Goal: Use online tool/utility: Use online tool/utility

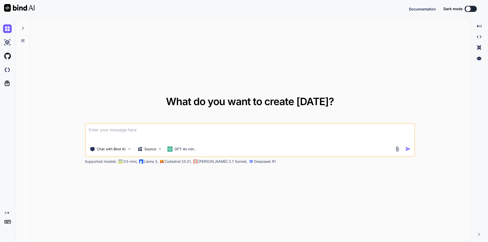
type textarea "x"
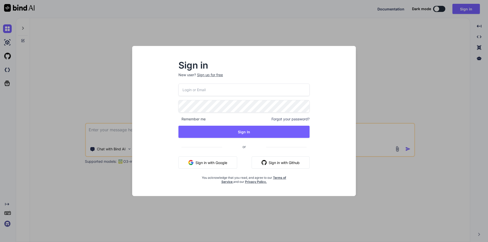
click at [253, 89] on input "email" at bounding box center [244, 90] width 131 height 12
type input "[EMAIL_ADDRESS][DOMAIN_NAME]"
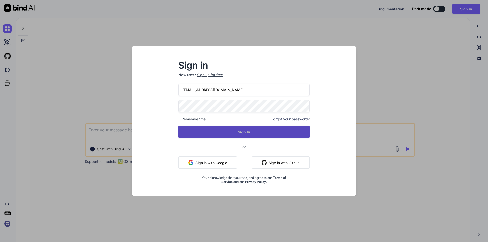
click at [237, 131] on button "Sign In" at bounding box center [244, 132] width 131 height 12
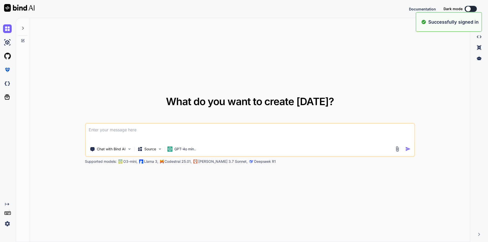
type textarea "x"
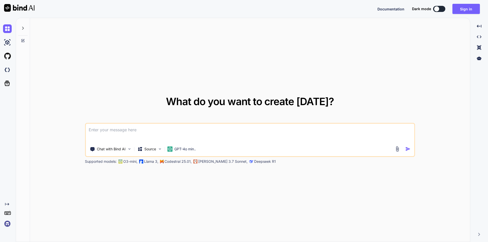
click at [208, 127] on textarea at bounding box center [250, 133] width 329 height 19
paste textarea
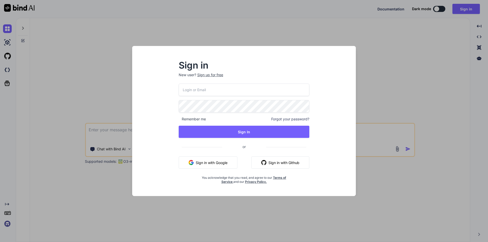
type input "[EMAIL_ADDRESS][DOMAIN_NAME]"
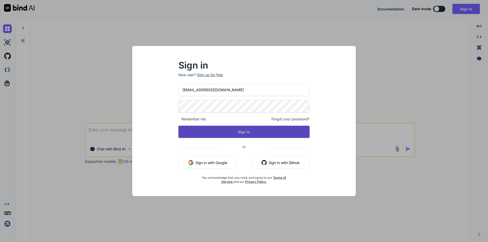
click at [272, 134] on button "Sign In" at bounding box center [244, 132] width 131 height 12
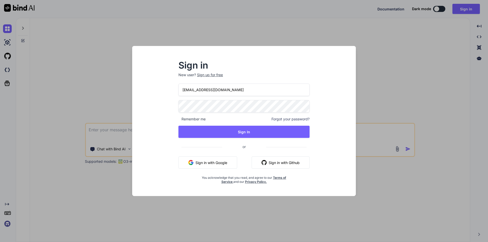
click at [366, 109] on div "Sign in New user? Sign up for free [EMAIL_ADDRESS][DOMAIN_NAME] Remember me For…" at bounding box center [244, 121] width 488 height 242
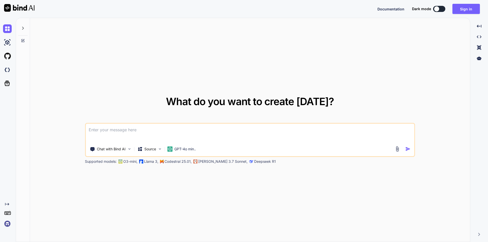
click at [220, 131] on textarea at bounding box center [250, 133] width 329 height 19
paste textarea
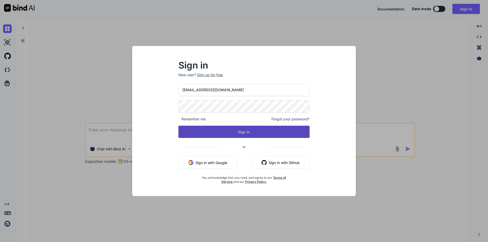
click at [235, 131] on button "Sign In" at bounding box center [244, 132] width 131 height 12
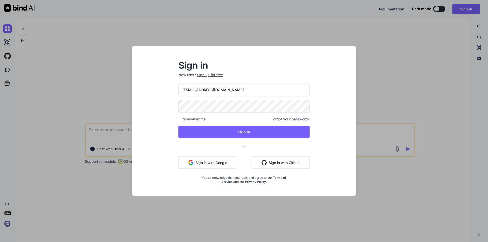
click at [374, 74] on div "Sign in New user? Sign up for free [EMAIL_ADDRESS][DOMAIN_NAME] Remember me For…" at bounding box center [244, 121] width 488 height 242
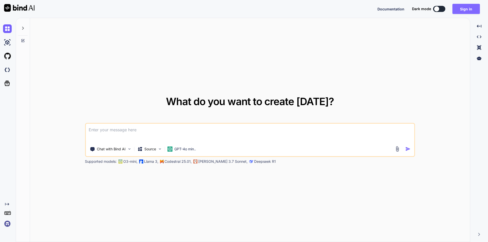
click at [467, 7] on button "Sign in" at bounding box center [466, 9] width 27 height 10
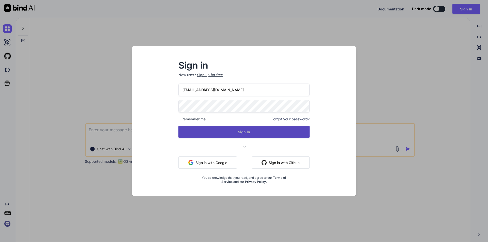
click at [259, 128] on button "Sign In" at bounding box center [244, 132] width 131 height 12
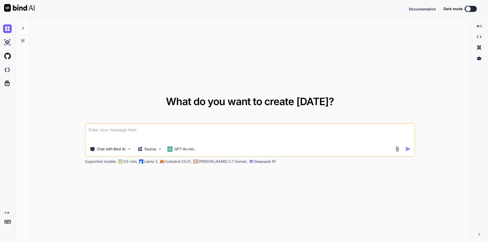
type textarea "x"
click at [257, 134] on textarea at bounding box center [250, 133] width 329 height 19
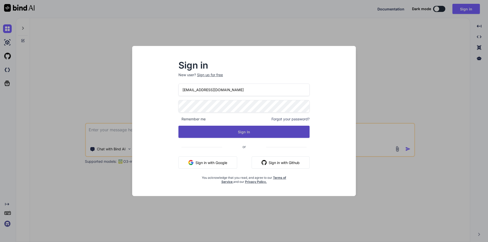
click at [275, 132] on button "Sign In" at bounding box center [244, 132] width 131 height 12
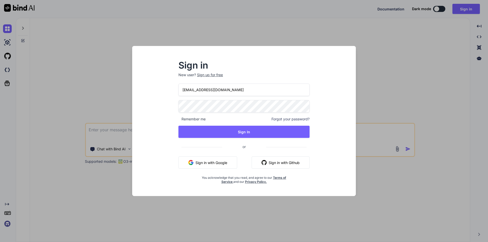
drag, startPoint x: 422, startPoint y: 65, endPoint x: 416, endPoint y: 9, distance: 56.7
click at [421, 56] on div "Sign in New user? Sign up for free [EMAIL_ADDRESS][DOMAIN_NAME] Remember me For…" at bounding box center [244, 121] width 488 height 242
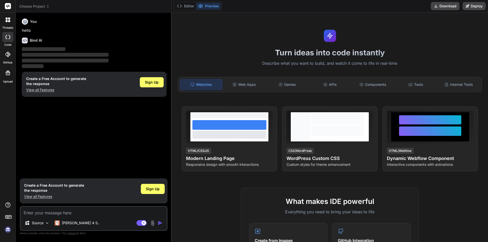
type textarea "x"
click at [68, 211] on textarea at bounding box center [94, 211] width 146 height 9
type textarea "async getLatestSubscription(request: any, paid?: boolean) { const whereClause: …"
type textarea "x"
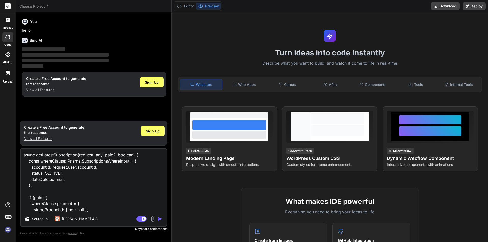
scroll to position [86, 0]
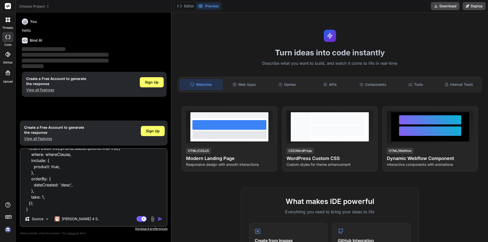
type textarea "async getLatestSubscription(request: any, paid?: boolean) { const whereClause: …"
type textarea "x"
type textarea "async getLatestSubscription(request: any, paid?: boolean) { const whereClause: …"
type textarea "x"
type textarea "async getLatestSubscription(request: any, paid?: boolean) { const whereClause: …"
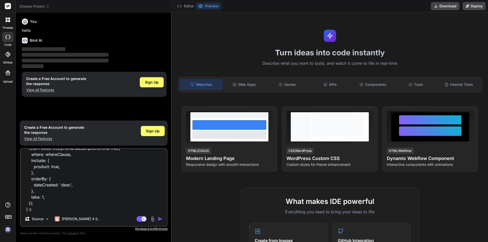
type textarea "x"
type textarea "async getLatestSubscription(request: any, paid?: boolean) { const whereClause: …"
type textarea "x"
type textarea "async getLatestSubscription(request: any, paid?: boolean) { const whereClause: …"
type textarea "x"
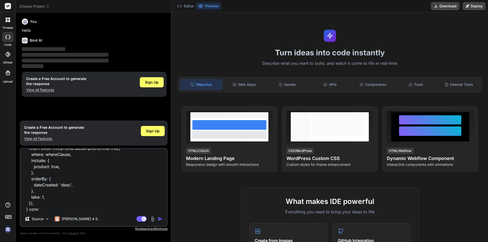
type textarea "async getLatestSubscription(request: any, paid?: boolean) { const whereClause: …"
type textarea "x"
type textarea "async getLatestSubscription(request: any, paid?: boolean) { const whereClause: …"
type textarea "x"
type textarea "async getLatestSubscription(request: any, paid?: boolean) { const whereClause: …"
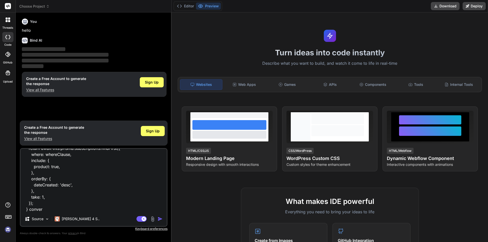
type textarea "x"
type textarea "async getLatestSubscription(request: any, paid?: boolean) { const whereClause: …"
type textarea "x"
type textarea "async getLatestSubscription(request: any, paid?: boolean) { const whereClause: …"
type textarea "x"
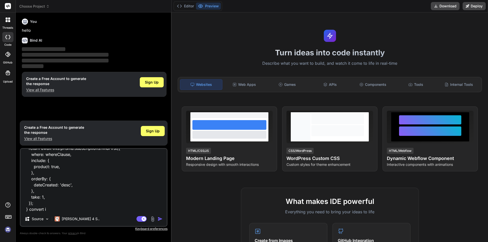
type textarea "async getLatestSubscription(request: any, paid?: boolean) { const whereClause: …"
type textarea "x"
type textarea "async getLatestSubscription(request: any, paid?: boolean) { const whereClause: …"
type textarea "x"
type textarea "async getLatestSubscription(request: any, paid?: boolean) { const whereClause: …"
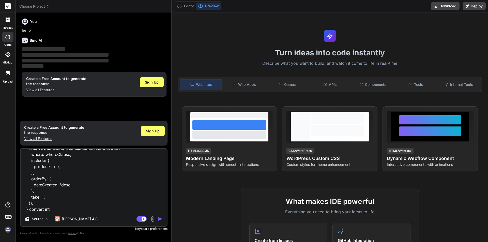
type textarea "x"
type textarea "async getLatestSubscription(request: any, paid?: boolean) { const whereClause: …"
type textarea "x"
type textarea "async getLatestSubscription(request: any, paid?: boolean) { const whereClause: …"
type textarea "x"
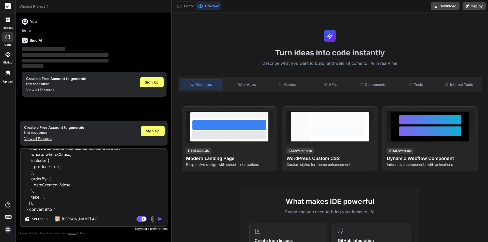
type textarea "async getLatestSubscription(request: any, paid?: boolean) { const whereClause: …"
type textarea "x"
type textarea "async getLatestSubscription(request: any, paid?: boolean) { const whereClause: …"
type textarea "x"
type textarea "async getLatestSubscription(request: any, paid?: boolean) { const whereClause: …"
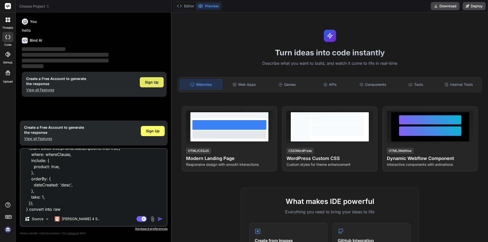
click at [153, 82] on span "Sign Up" at bounding box center [152, 82] width 14 height 5
click at [85, 195] on textarea "async getLatestSubscription(request: any, paid?: boolean) { const whereClause: …" at bounding box center [94, 180] width 146 height 63
click at [95, 205] on textarea "async getLatestSubscription(request: any, paid?: boolean) { const whereClause: …" at bounding box center [94, 180] width 146 height 63
click at [96, 208] on textarea "async getLatestSubscription(request: any, paid?: boolean) { const whereClause: …" at bounding box center [94, 180] width 146 height 63
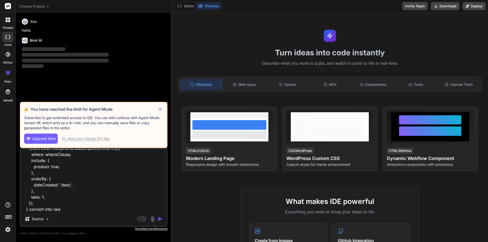
click at [69, 208] on textarea "async getLatestSubscription(request: any, paid?: boolean) { const whereClause: …" at bounding box center [94, 180] width 146 height 63
click at [161, 110] on icon at bounding box center [160, 109] width 6 height 6
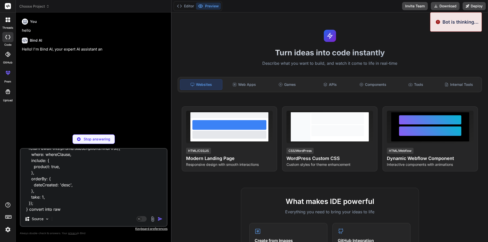
click at [109, 198] on textarea "async getLatestSubscription(request: any, paid?: boolean) { const whereClause: …" at bounding box center [94, 180] width 146 height 63
type textarea "x"
type textarea "async getLatestSubscription(request: any, paid?: boolean) { const whereClause: …"
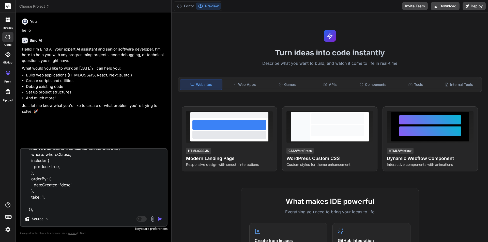
type textarea "x"
click at [103, 205] on textarea "async getLatestSubscription(request: any, paid?: boolean) { const whereClause: …" at bounding box center [94, 180] width 146 height 63
type textarea "async getLatestSubscription(request: any, paid?: boolean) { const whereClause: …"
click at [161, 219] on img "button" at bounding box center [160, 219] width 5 height 5
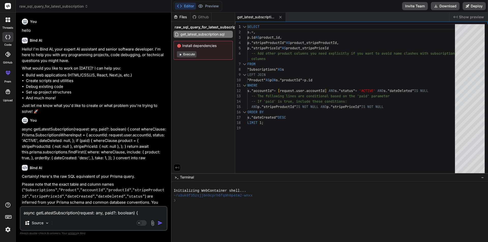
type textarea "x"
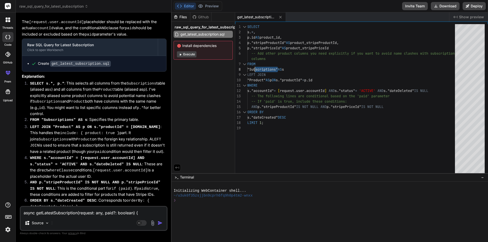
drag, startPoint x: 280, startPoint y: 69, endPoint x: 254, endPoint y: 69, distance: 25.7
click at [254, 69] on div "SELECT s . * , p . id AS product_id , p . "stripeProductId" AS product_stripePr…" at bounding box center [352, 100] width 211 height 152
click at [370, 83] on div "SELECT s . * , p . id AS product_id , p . "stripeProductId" AS product_stripePr…" at bounding box center [352, 100] width 211 height 152
click at [365, 78] on div "SELECT s . * , p . id AS product_id , p . "stripeProductId" AS product_stripePr…" at bounding box center [352, 100] width 211 height 152
click at [293, 38] on div "SELECT s . * , p . id AS product_id , p . "stripeProductId" AS product_stripePr…" at bounding box center [352, 100] width 211 height 152
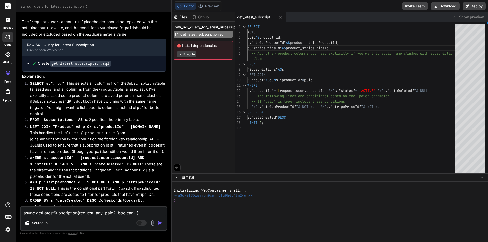
click at [363, 47] on div "SELECT s . * , p . id AS product_id , p . "stripeProductId" AS product_stripePr…" at bounding box center [352, 100] width 211 height 152
click at [370, 37] on div "SELECT s . * , p . id AS product_id , p . "stripeProductId" AS product_stripePr…" at bounding box center [352, 100] width 211 height 152
drag, startPoint x: 367, startPoint y: 107, endPoint x: 347, endPoint y: 107, distance: 20.3
click at [347, 107] on div "SELECT s . * , p . id AS product_id , p . "stripeProductId" AS product_stripePr…" at bounding box center [352, 100] width 211 height 152
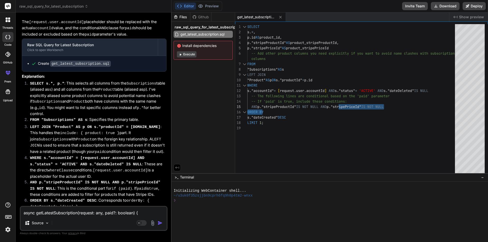
click at [421, 119] on div "SELECT s . * , p . id AS product_id , p . "stripeProductId" AS product_stripePr…" at bounding box center [352, 100] width 211 height 152
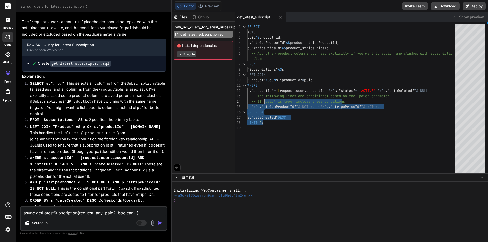
type textarea "SELECT s.*, p.id AS product_id, p."stripeProductId" AS product_stripeProductId,…"
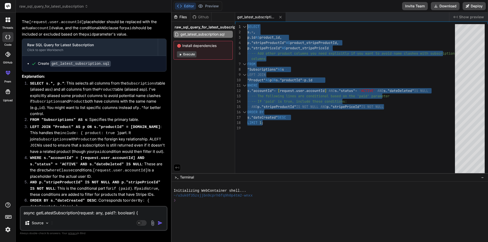
drag, startPoint x: 271, startPoint y: 123, endPoint x: 240, endPoint y: 26, distance: 101.8
click at [247, 26] on div "SELECT s . * , p . id AS product_id , p . "stripeProductId" AS product_stripePr…" at bounding box center [352, 100] width 211 height 152
click at [94, 209] on textarea "async getLatestSubscription(request: any, paid?: boolean) { const whereClause: …" at bounding box center [94, 211] width 146 height 9
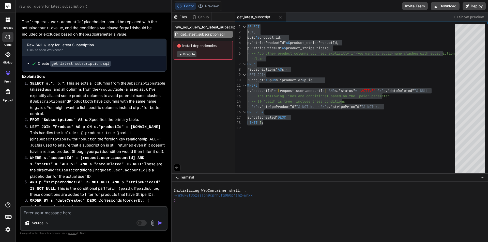
paste textarea "SELECT s.*, p.id AS product_id, p."stripeProductId" AS product_stripeProductId,…"
type textarea "SELECT s.*, p.id AS product_id, p."stripeProductId" AS product_stripeProductId,…"
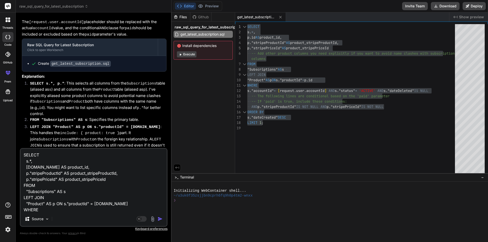
scroll to position [49, 0]
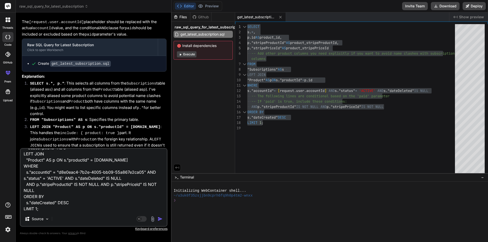
type textarea "x"
type textarea "SELECT s.*, p.id AS product_id, p."stripeProductId" AS product_stripeProductId,…"
type textarea "x"
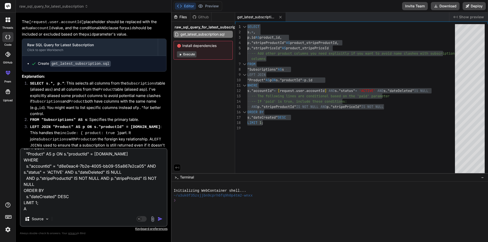
type textarea "SELECT s.*, p.id AS product_id, p."stripeProductId" AS product_stripeProductId,…"
type textarea "x"
type textarea "SELECT s.*, p.id AS product_id, p."stripeProductId" AS product_stripeProductId,…"
type textarea "x"
type textarea "SELECT s.*, p.id AS product_id, p."stripeProductId" AS product_stripeProductId,…"
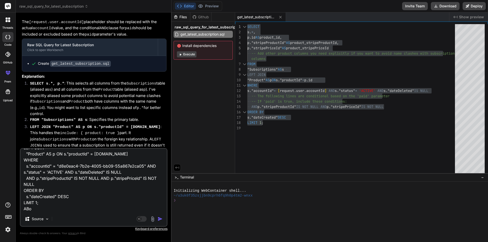
type textarea "x"
type textarea "SELECT s.*, p.id AS product_id, p."stripeProductId" AS product_stripeProductId,…"
type textarea "x"
type textarea "SELECT s.*, p.id AS product_id, p."stripeProductId" AS product_stripeProductId,…"
type textarea "x"
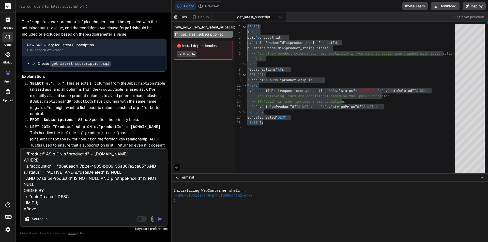
type textarea "SELECT s.*, p.id AS product_id, p."stripeProductId" AS product_stripeProductId,…"
type textarea "x"
type textarea "SELECT s.*, p.id AS product_id, p."stripeProductId" AS product_stripeProductId,…"
type textarea "x"
type textarea "SELECT s.*, p.id AS product_id, p."stripeProductId" AS product_stripeProductId,…"
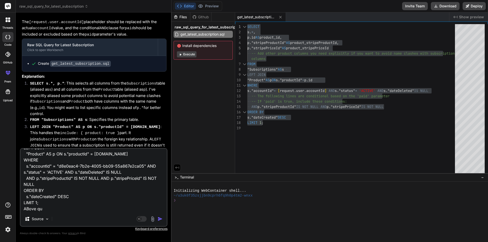
type textarea "x"
type textarea "SELECT s.*, p.id AS product_id, p."stripeProductId" AS product_stripeProductId,…"
type textarea "x"
type textarea "SELECT s.*, p.id AS product_id, p."stripeProductId" AS product_stripeProductId,…"
type textarea "x"
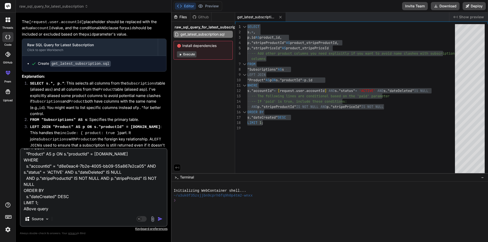
type textarea "SELECT s.*, p.id AS product_id, p."stripeProductId" AS product_stripeProductId,…"
type textarea "x"
type textarea "SELECT s.*, p.id AS product_id, p."stripeProductId" AS product_stripeProductId,…"
type textarea "x"
type textarea "SELECT s.*, p.id AS product_id, p."stripeProductId" AS product_stripeProductId,…"
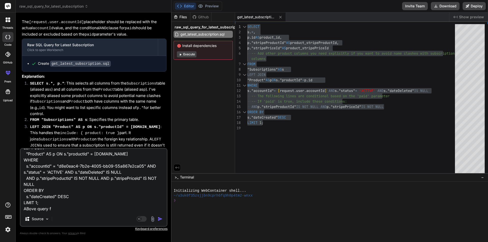
type textarea "x"
type textarea "SELECT s.*, p.id AS product_id, p."stripeProductId" AS product_stripeProductId,…"
type textarea "x"
type textarea "SELECT s.*, p.id AS product_id, p."stripeProductId" AS product_stripeProductId,…"
type textarea "x"
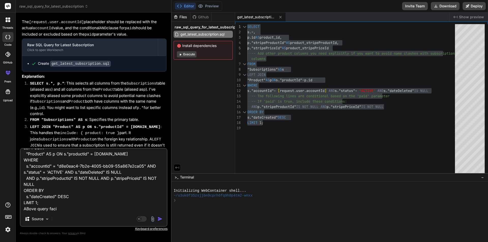
type textarea "SELECT s.*, p.id AS product_id, p."stripeProductId" AS product_stripeProductId,…"
type textarea "x"
type textarea "SELECT s.*, p.id AS product_id, p."stripeProductId" AS product_stripeProductId,…"
type textarea "x"
type textarea "SELECT s.*, p.id AS product_id, p."stripeProductId" AS product_stripeProductId,…"
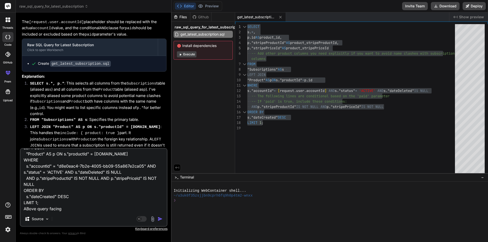
type textarea "x"
type textarea "SELECT s.*, p.id AS product_id, p."stripeProductId" AS product_stripeProductId,…"
type textarea "x"
type textarea "SELECT s.*, p.id AS product_id, p."stripeProductId" AS product_stripeProductId,…"
type textarea "x"
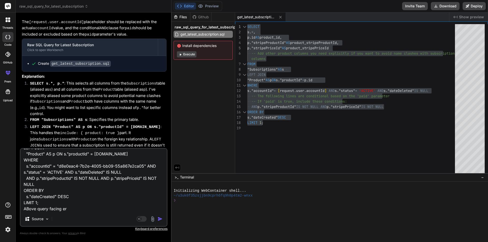
type textarea "SELECT s.*, p.id AS product_id, p."stripeProductId" AS product_stripeProductId,…"
type textarea "x"
type textarea "SELECT s.*, p.id AS product_id, p."stripeProductId" AS product_stripeProductId,…"
type textarea "x"
type textarea "SELECT s.*, p.id AS product_id, p."stripeProductId" AS product_stripeProductId,…"
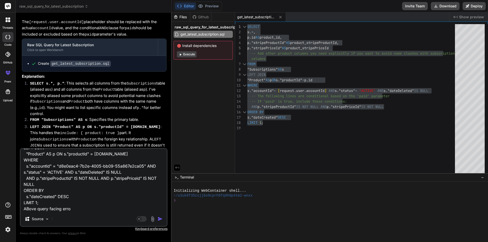
type textarea "x"
type textarea "SELECT s.*, p.id AS product_id, p."stripeProductId" AS product_stripeProductId,…"
type textarea "x"
type textarea "SELECT s.*, p.id AS product_id, p."stripeProductId" AS product_stripeProductId,…"
type textarea "x"
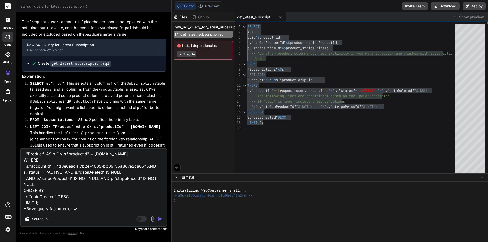
type textarea "SELECT s.*, p.id AS product_id, p."stripeProductId" AS product_stripeProductId,…"
type textarea "x"
type textarea "SELECT s.*, p.id AS product_id, p."stripeProductId" AS product_stripeProductId,…"
type textarea "x"
type textarea "SELECT s.*, p.id AS product_id, p."stripeProductId" AS product_stripeProductId,…"
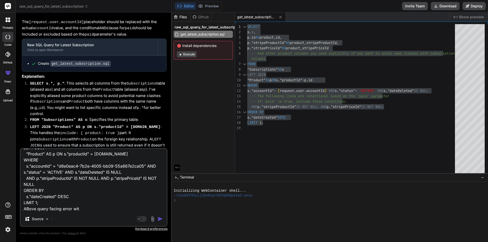
type textarea "x"
type textarea "SELECT s.*, p.id AS product_id, p."stripeProductId" AS product_stripeProductId,…"
type textarea "x"
click at [63, 209] on textarea "SELECT s.*, p.id AS product_id, p."stripeProductId" AS product_stripeProductId,…" at bounding box center [94, 180] width 146 height 63
type textarea "SELECT s.*, p.id AS product_id, p."stripeProductId" AS product_stripeProductId,…"
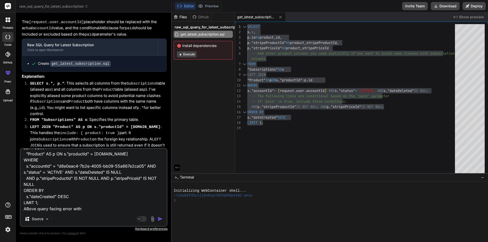
type textarea "x"
type textarea "SELECT s.*, p.id AS product_id, p."stripeProductId" AS product_stripeProductId,…"
type textarea "x"
type textarea "SELECT s.*, p.id AS product_id, p."stripeProductId" AS product_stripeProductId,…"
type textarea "x"
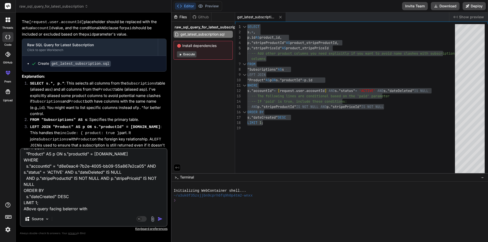
type textarea "SELECT s.*, p.id AS product_id, p."stripeProductId" AS product_stripeProductId,…"
type textarea "x"
type textarea "SELECT s.*, p.id AS product_id, p."stripeProductId" AS product_stripeProductId,…"
type textarea "x"
type textarea "SELECT s.*, p.id AS product_id, p."stripeProductId" AS product_stripeProductId,…"
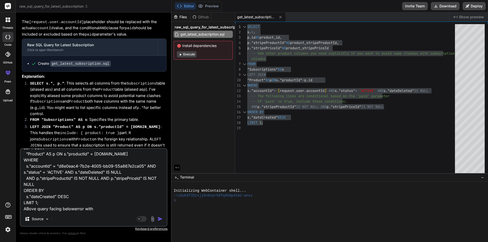
type textarea "x"
click at [98, 208] on textarea "SELECT s.*, p.id AS product_id, p."stripeProductId" AS product_stripeProductId,…" at bounding box center [94, 180] width 146 height 63
type textarea "SELECT s.*, p.id AS product_id, p."stripeProductId" AS product_stripeProductId,…"
type textarea "x"
type textarea "SELECT s.*, p.id AS product_id, p."stripeProductId" AS product_stripeProductId,…"
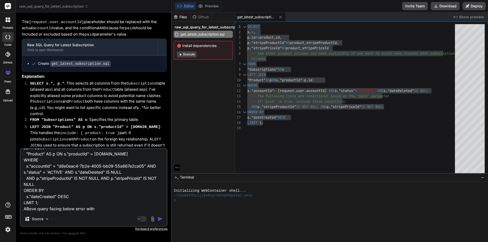
type textarea "x"
type textarea "SELECT s.*, p.id AS product_id, p."stripeProductId" AS product_stripeProductId,…"
type textarea "x"
type textarea "SELECT s.*, p.id AS product_id, p."stripeProductId" AS product_stripeProductId,…"
type textarea "x"
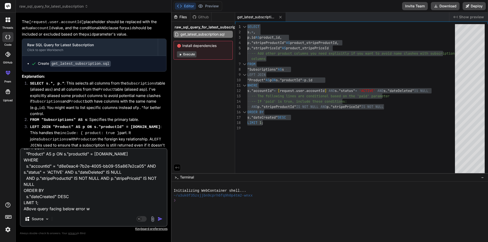
type textarea "SELECT s.*, p.id AS product_id, p."stripeProductId" AS product_stripeProductId,…"
type textarea "x"
type textarea "SELECT s.*, p.id AS product_id, p."stripeProductId" AS product_stripeProductId,…"
type textarea "x"
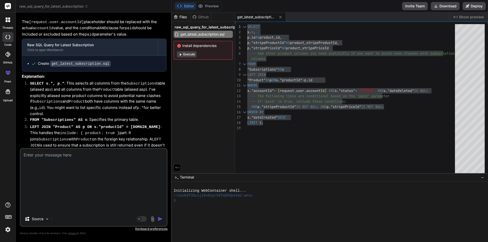
scroll to position [288, 0]
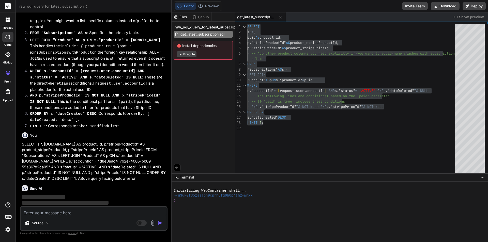
paste textarea "Msg 102, Level 15, State 1, Line 45 Incorrect syntax near 'LIMIT'."
type textarea "Msg 102, Level 15, State 1, Line 45 Incorrect syntax near 'LIMIT'."
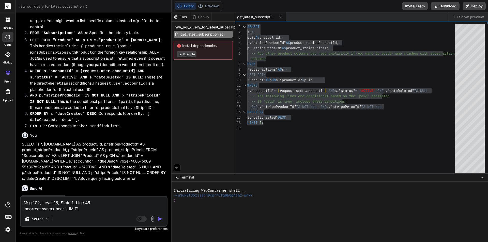
type textarea "x"
type textarea "Msg 102, Level 15, State 1, Line 45 Incorrect syntax near 'LIMIT'."
click at [159, 221] on img "button" at bounding box center [160, 219] width 5 height 5
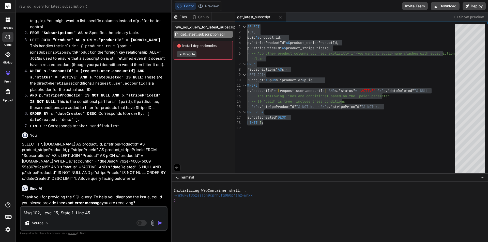
scroll to position [344, 0]
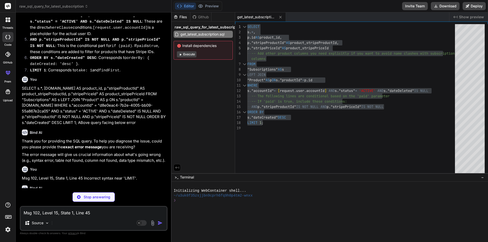
type textarea "x"
type textarea "s."accountId" = 'd8e0eac4-7b2e-4005-bb09-55a867e2ca05' AND s."status" = 'ACTIVE…"
type textarea "x"
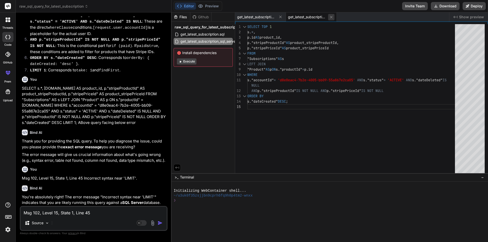
click at [330, 18] on icon at bounding box center [331, 17] width 4 height 4
type textarea ""Product" AS p ON s."productId" = p.id WHERE s."accountId" = [request.user.acco…"
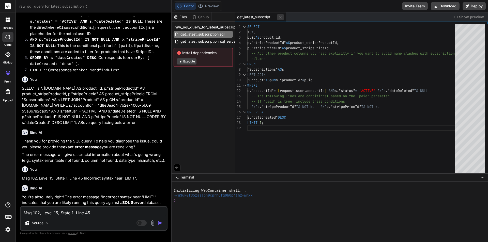
click at [281, 18] on icon at bounding box center [280, 17] width 4 height 4
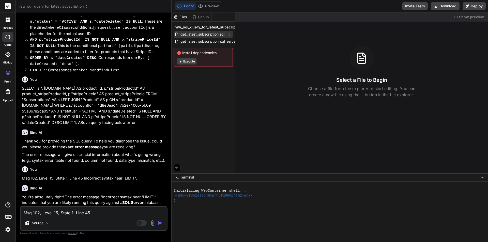
click at [229, 35] on icon at bounding box center [230, 34] width 4 height 4
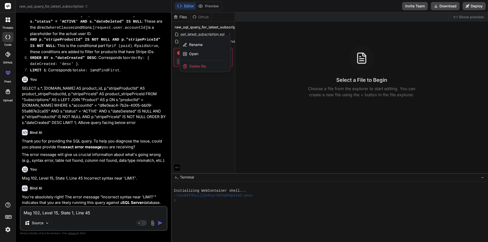
drag, startPoint x: 213, startPoint y: 65, endPoint x: 273, endPoint y: 27, distance: 71.1
click at [213, 65] on div "Delete file" at bounding box center [205, 66] width 51 height 11
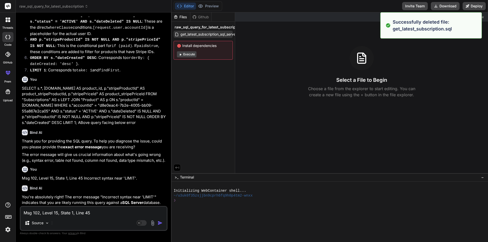
click at [234, 33] on span "get_latest_subscription_sql_server.sql" at bounding box center [211, 34] width 63 height 6
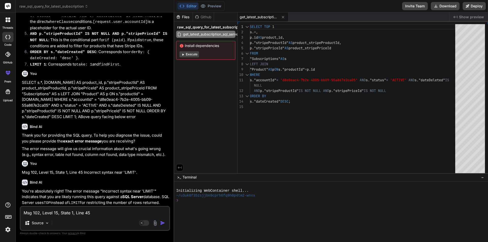
scroll to position [355, 0]
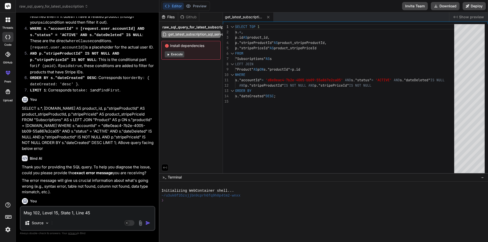
type textarea "x"
drag, startPoint x: 171, startPoint y: 41, endPoint x: 148, endPoint y: 40, distance: 22.9
click at [148, 40] on div "Bind AI Web Search Created with Pixso. Code Generator You hello Bind AI Hello! …" at bounding box center [88, 127] width 144 height 230
click at [222, 35] on span "get_latest_subscription_sql_server.sql" at bounding box center [199, 34] width 63 height 6
click at [270, 17] on icon at bounding box center [268, 17] width 4 height 4
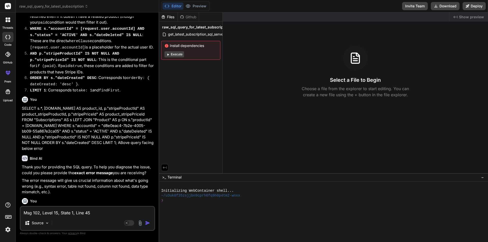
click at [455, 18] on icon at bounding box center [456, 17] width 4 height 3
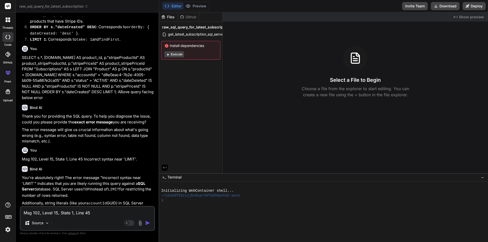
scroll to position [491, 0]
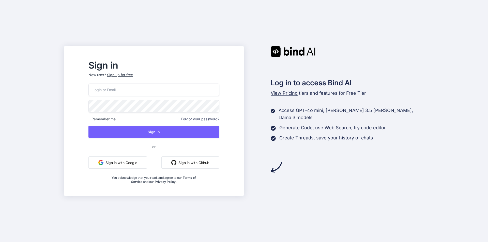
type input "[EMAIL_ADDRESS][DOMAIN_NAME]"
click at [176, 90] on input "[EMAIL_ADDRESS][DOMAIN_NAME]" at bounding box center [154, 90] width 131 height 12
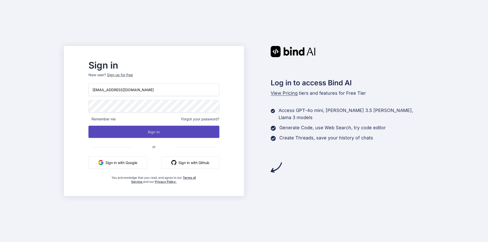
click at [170, 131] on button "Sign In" at bounding box center [154, 132] width 131 height 12
click at [177, 133] on button "Sign In" at bounding box center [154, 132] width 131 height 12
